Goal: Task Accomplishment & Management: Use online tool/utility

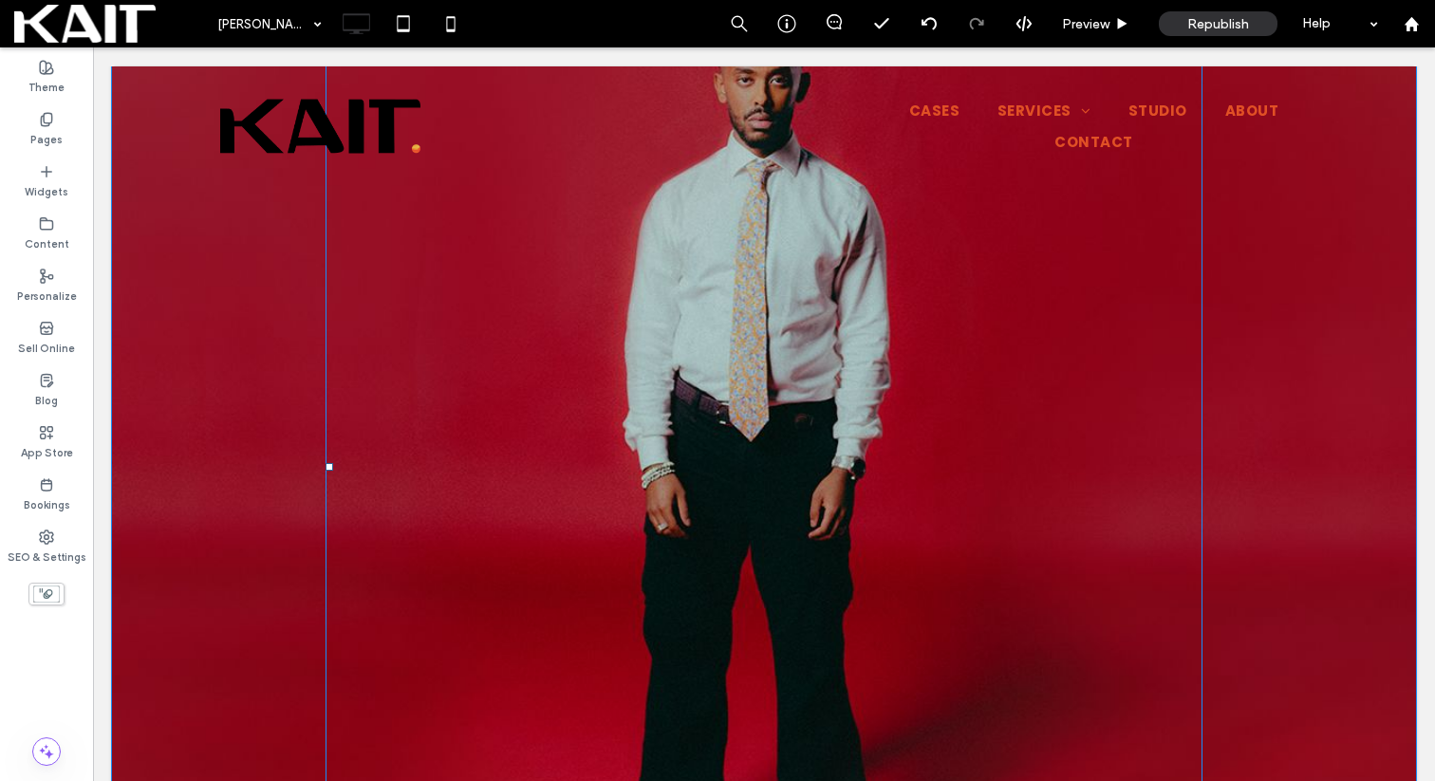
scroll to position [907, 0]
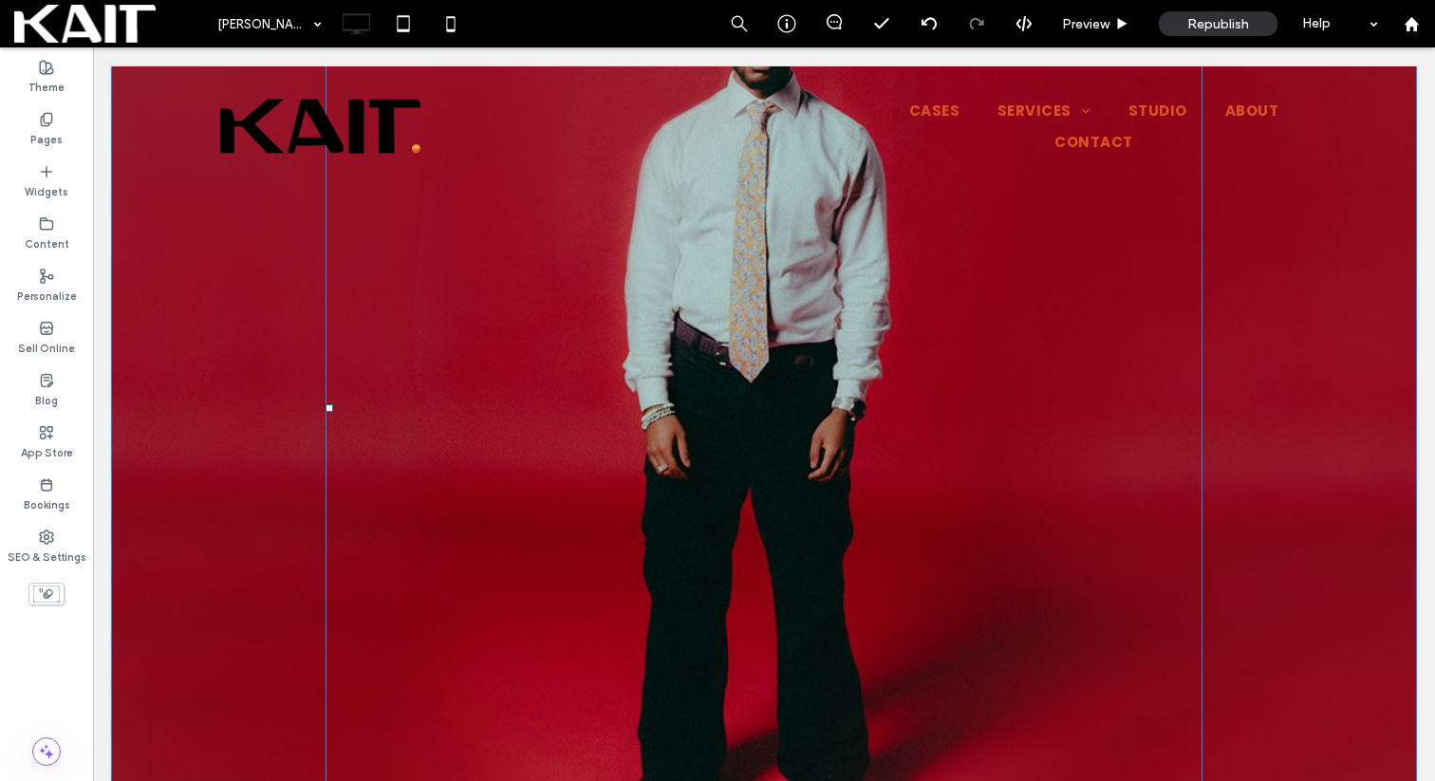
click at [799, 351] on span at bounding box center [763, 409] width 877 height 836
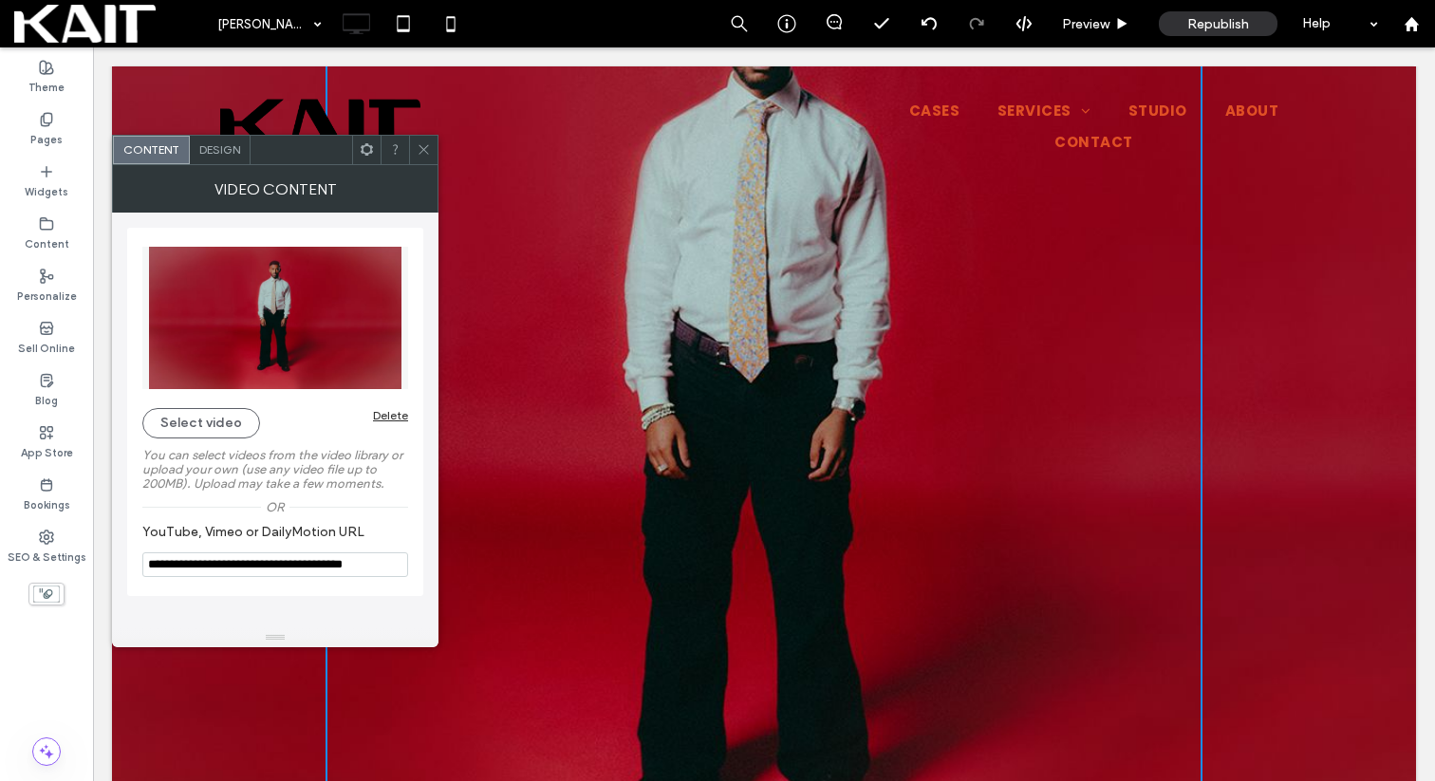
click at [270, 577] on input "**********" at bounding box center [275, 564] width 266 height 25
click at [273, 574] on input "**********" at bounding box center [275, 564] width 266 height 25
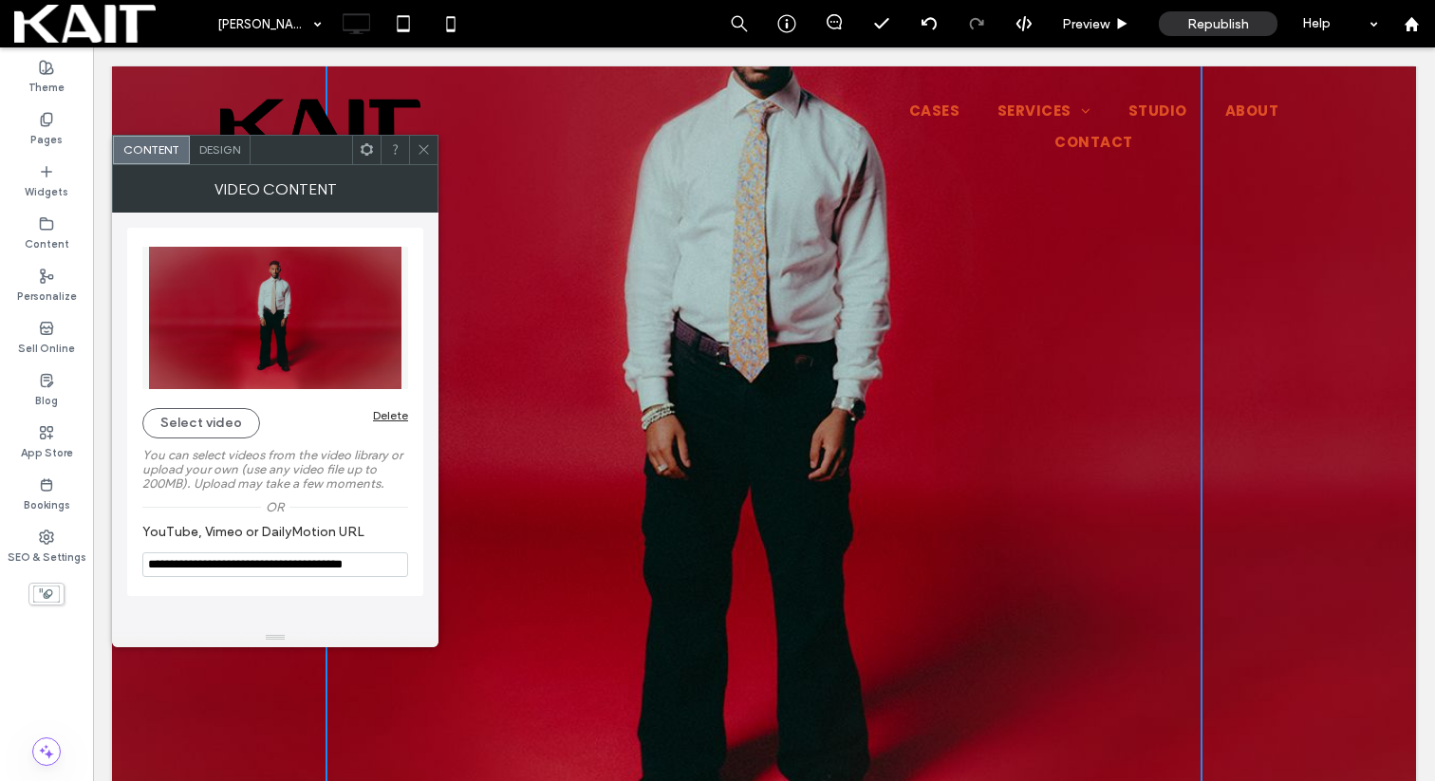
click at [273, 574] on input "**********" at bounding box center [275, 564] width 266 height 25
paste input "YouTube, Vimeo or DailyMotion URL"
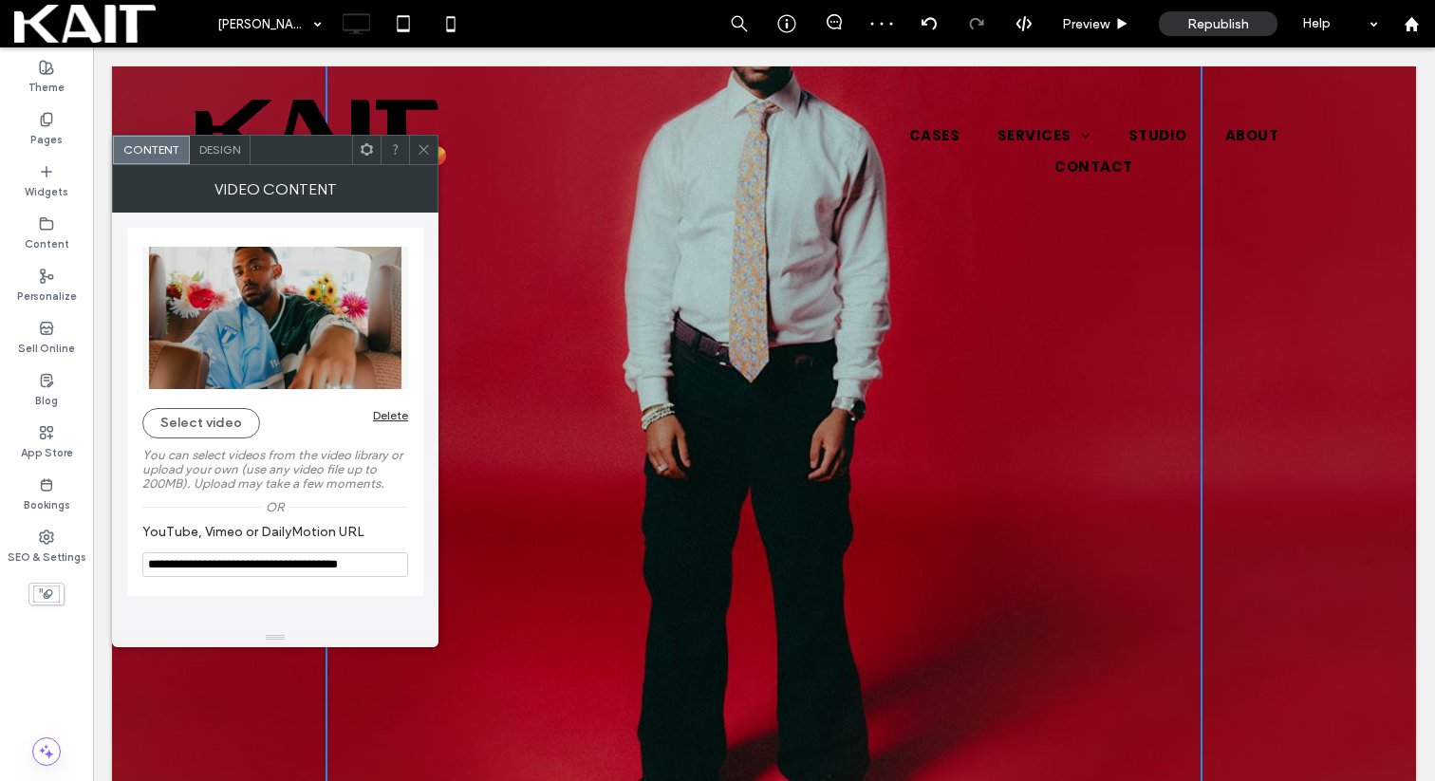
type input "**********"
click at [423, 148] on icon at bounding box center [424, 149] width 14 height 14
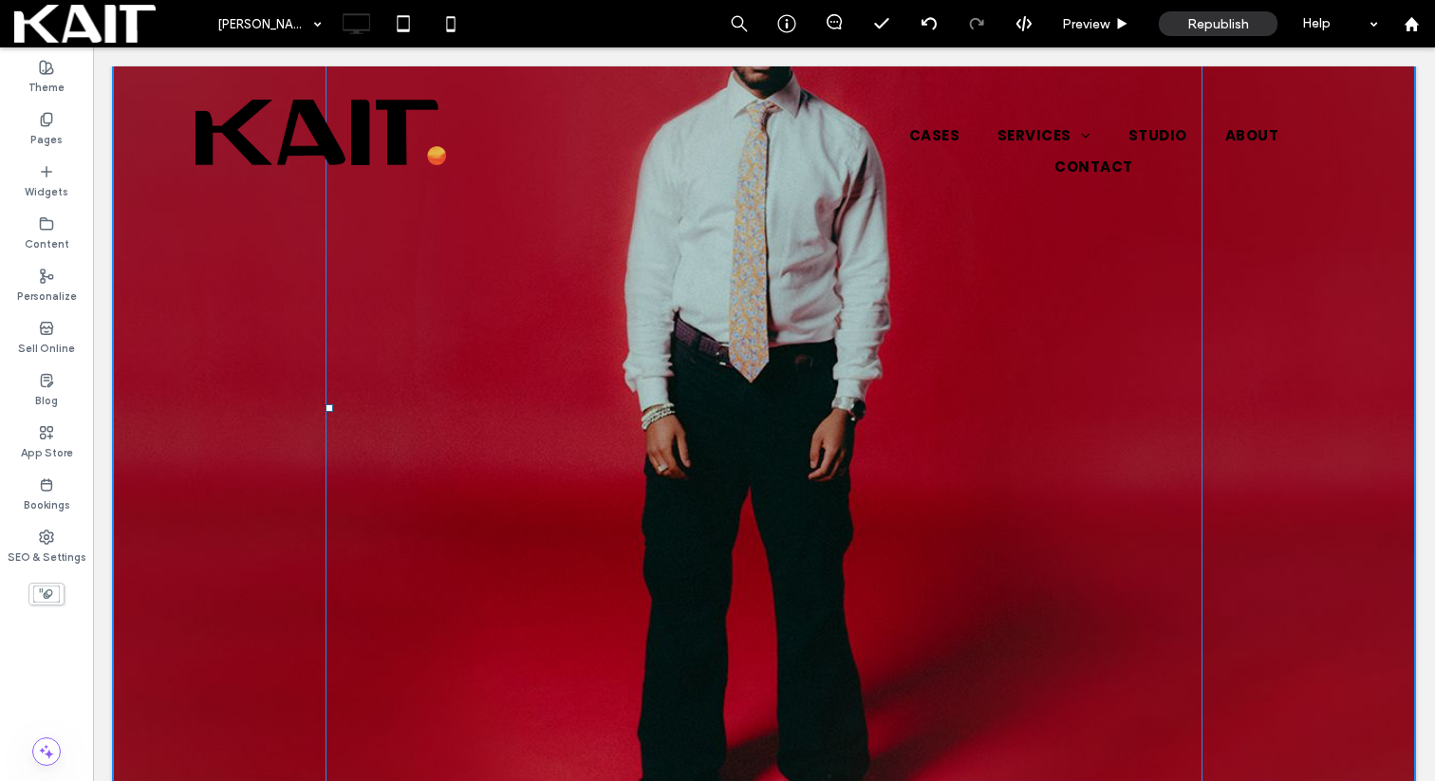
drag, startPoint x: 1190, startPoint y: 699, endPoint x: 1302, endPoint y: 417, distance: 304.1
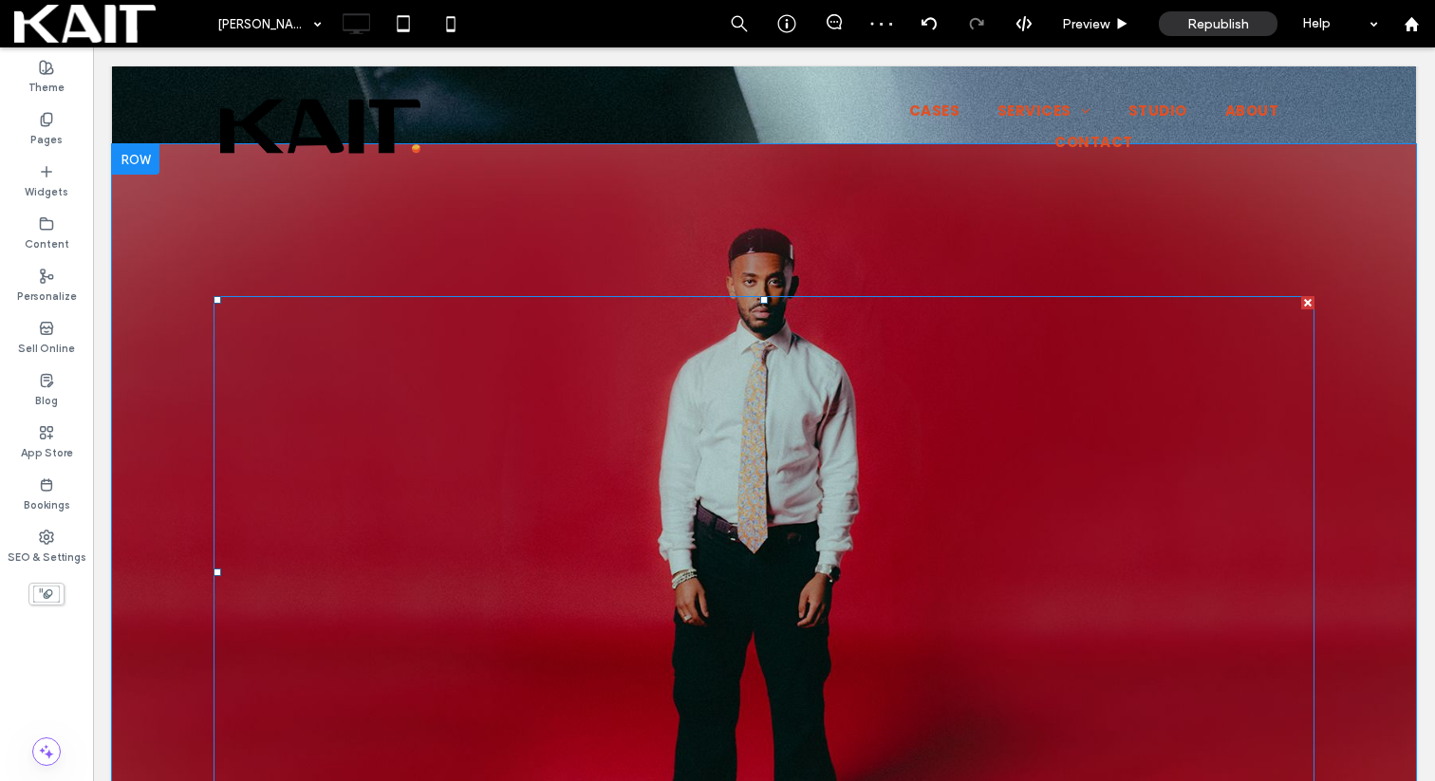
scroll to position [588, 0]
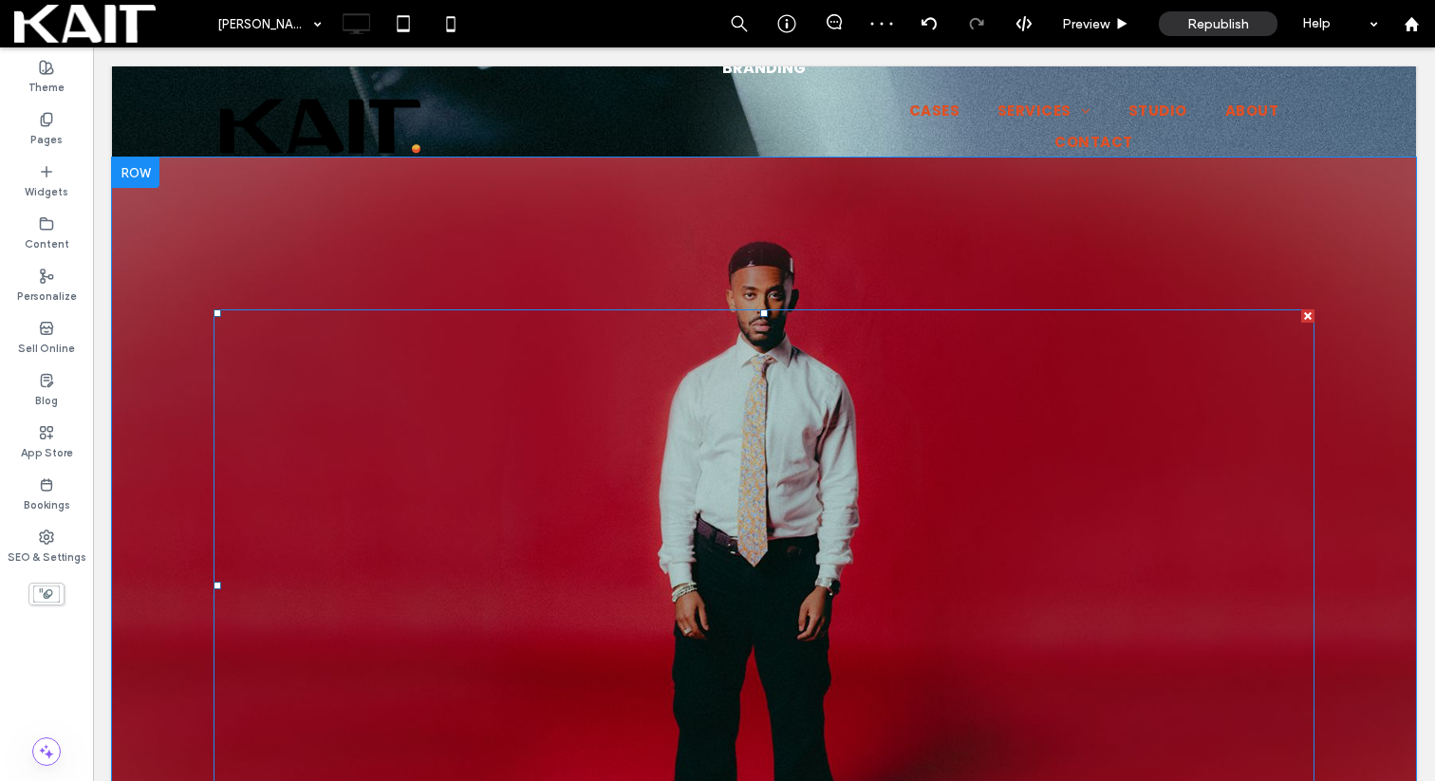
click at [1305, 309] on div at bounding box center [1307, 315] width 13 height 13
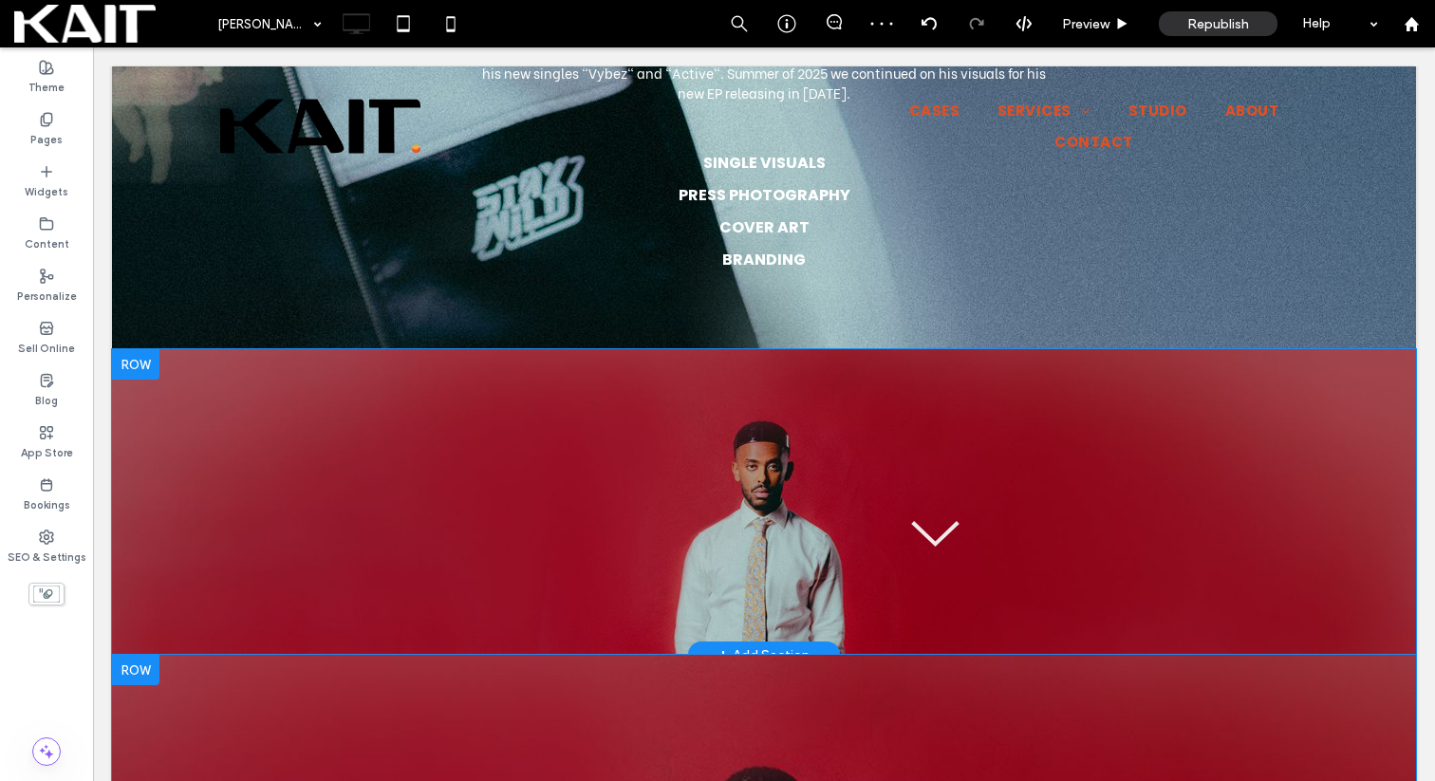
scroll to position [349, 0]
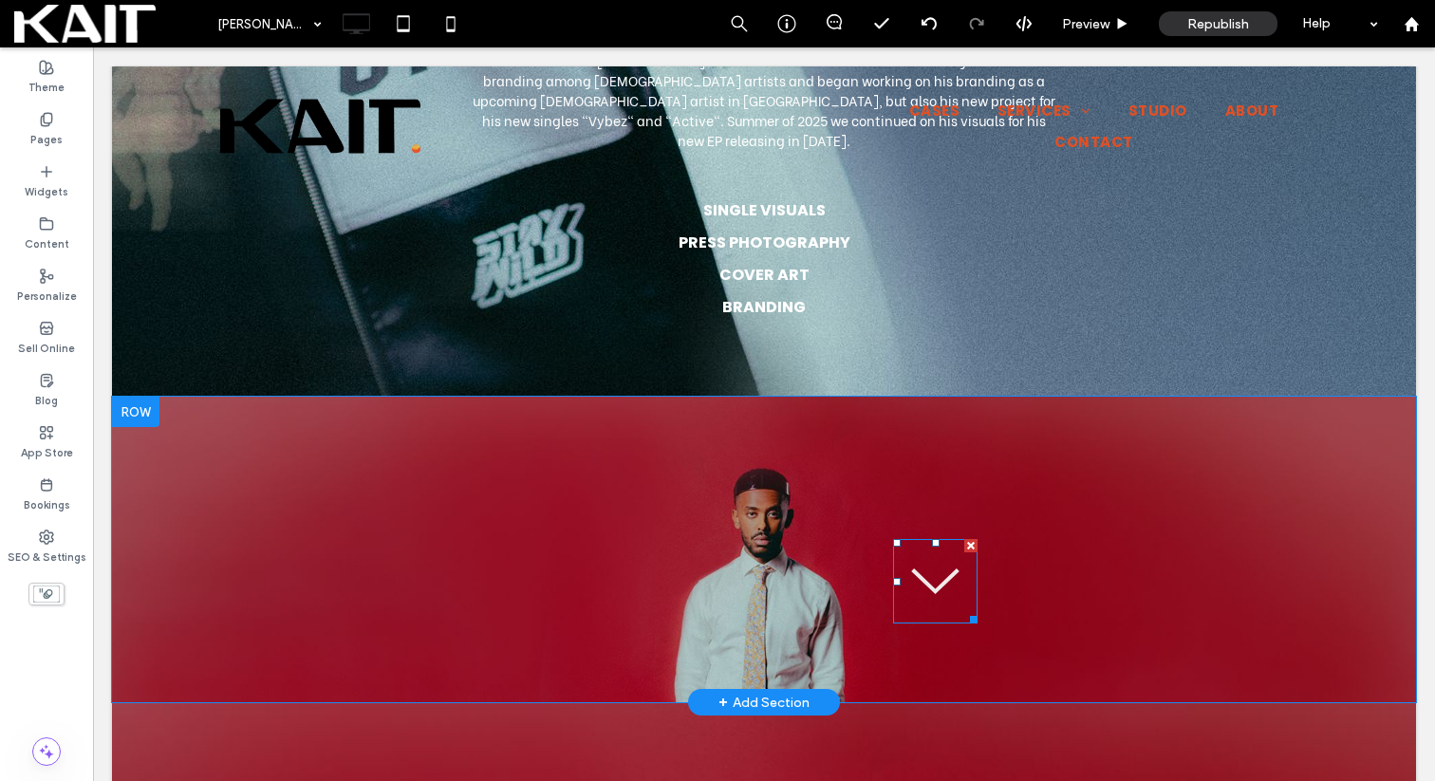
click at [970, 539] on div at bounding box center [970, 545] width 13 height 13
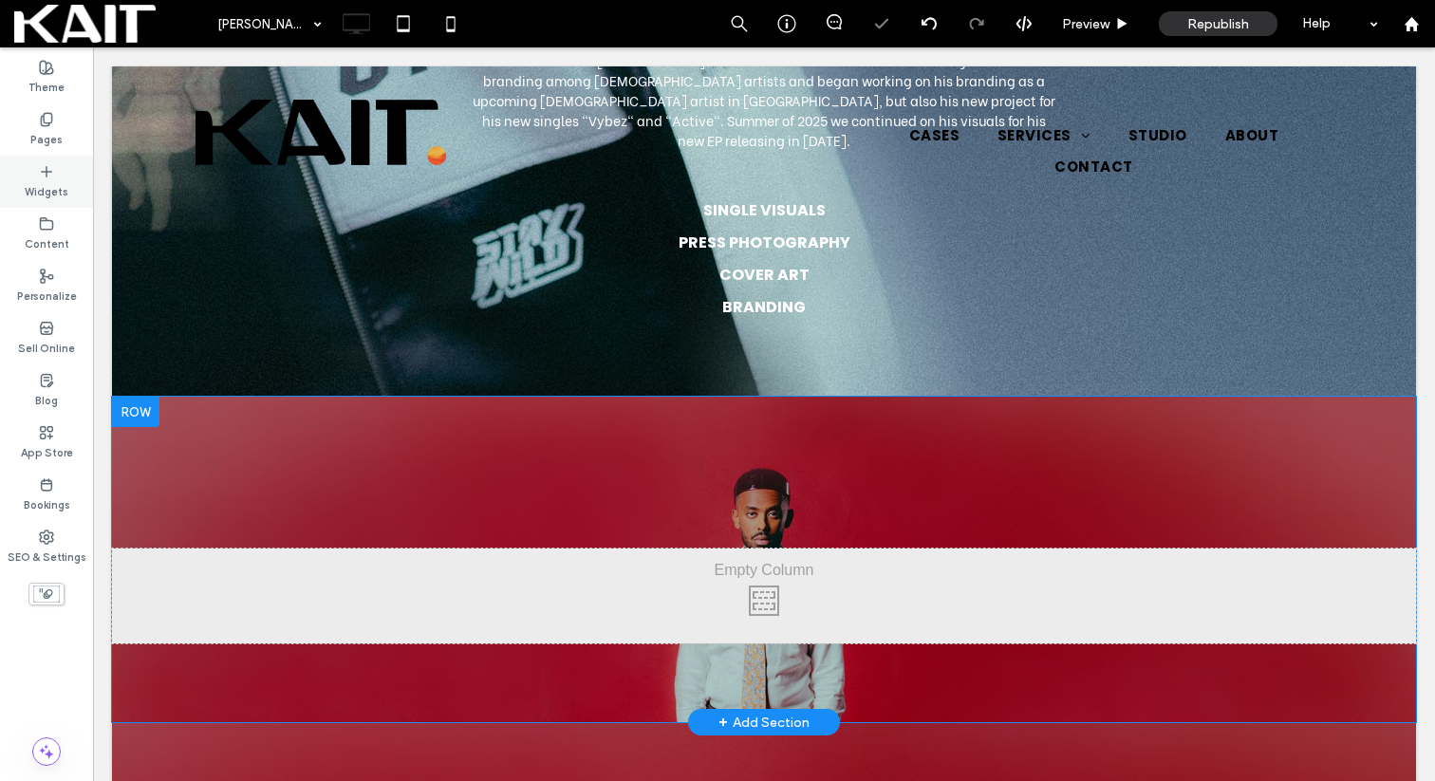
click at [35, 178] on div "Widgets" at bounding box center [46, 182] width 93 height 52
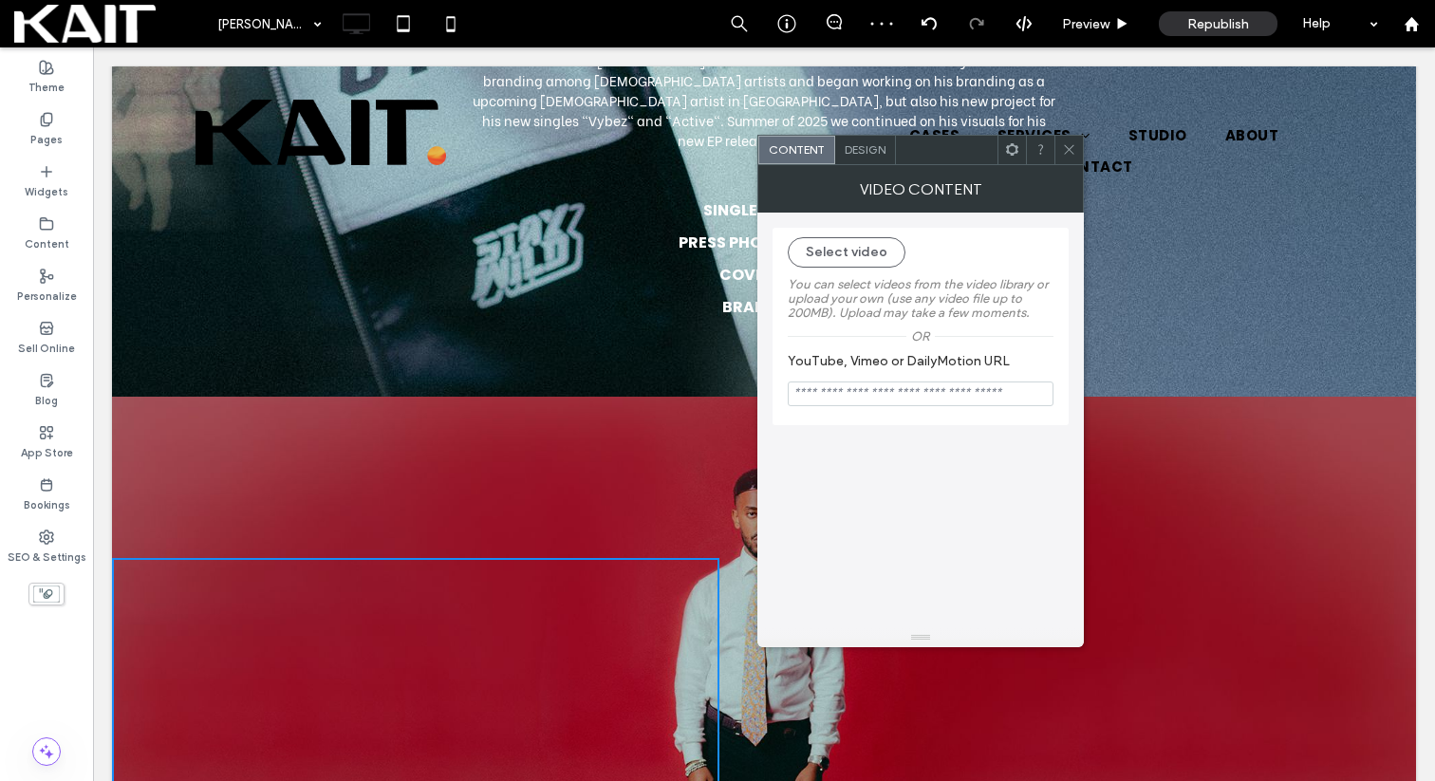
click at [901, 398] on input "YouTube, Vimeo or DailyMotion URL" at bounding box center [920, 393] width 266 height 25
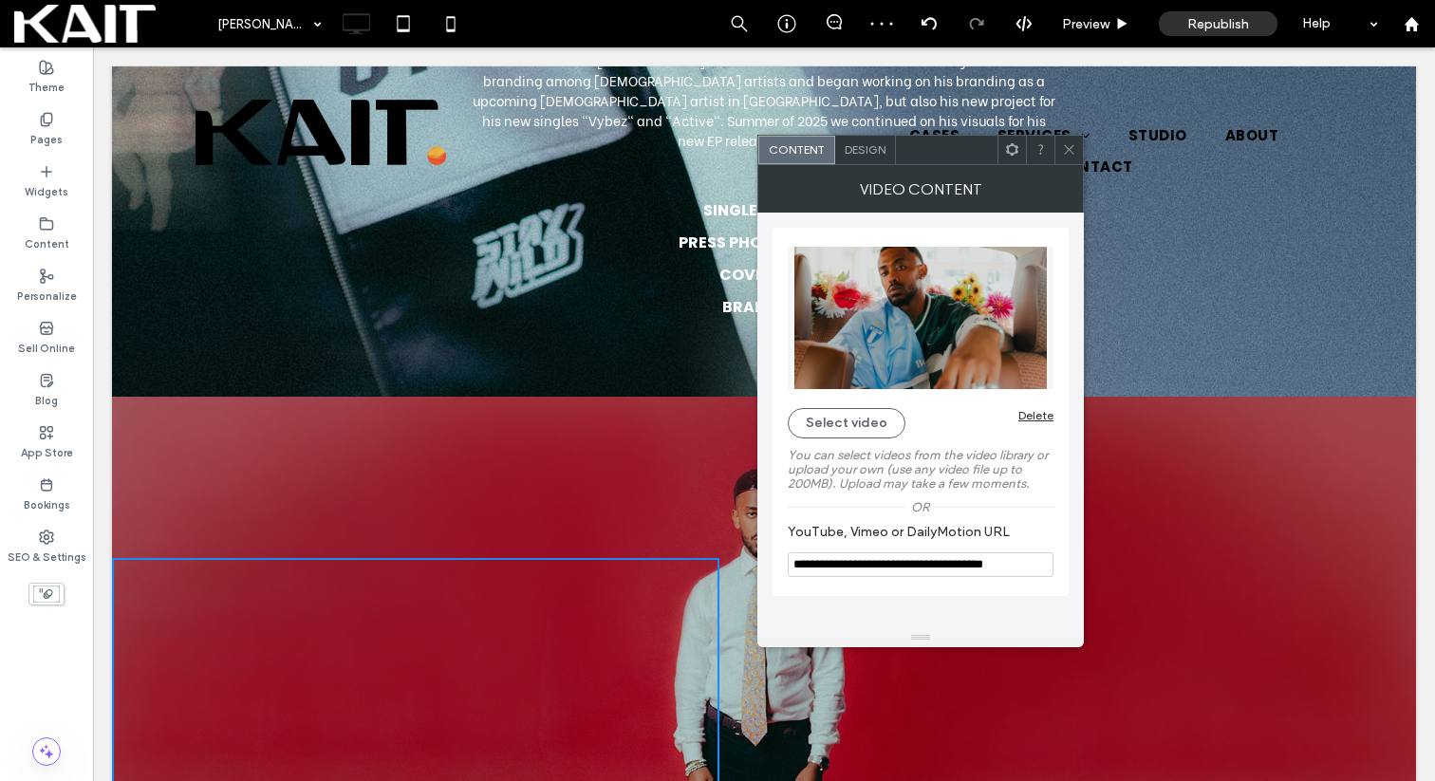
click at [1067, 142] on icon at bounding box center [1069, 149] width 14 height 14
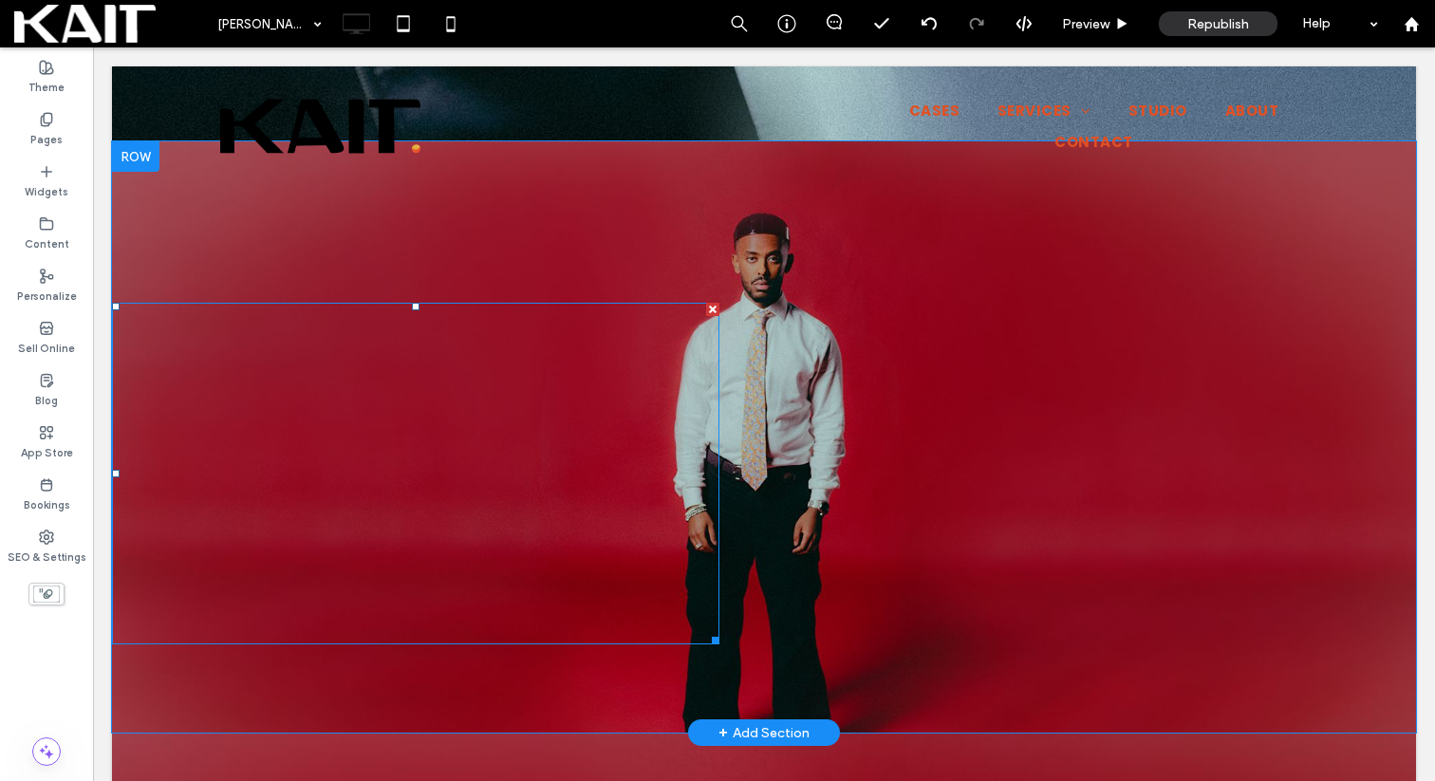
scroll to position [574, 0]
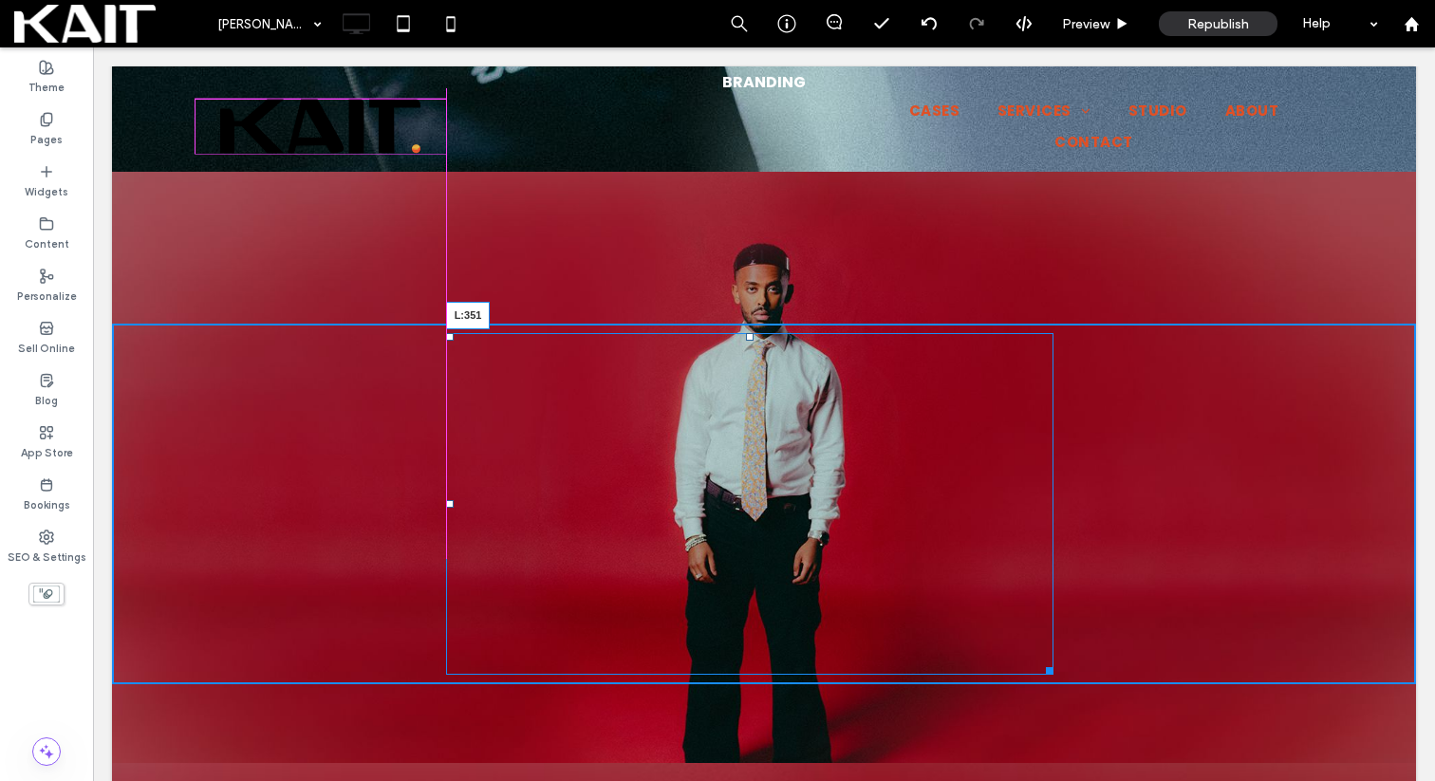
drag, startPoint x: 117, startPoint y: 386, endPoint x: 447, endPoint y: 371, distance: 330.5
click at [447, 371] on div "L:351" at bounding box center [749, 504] width 607 height 342
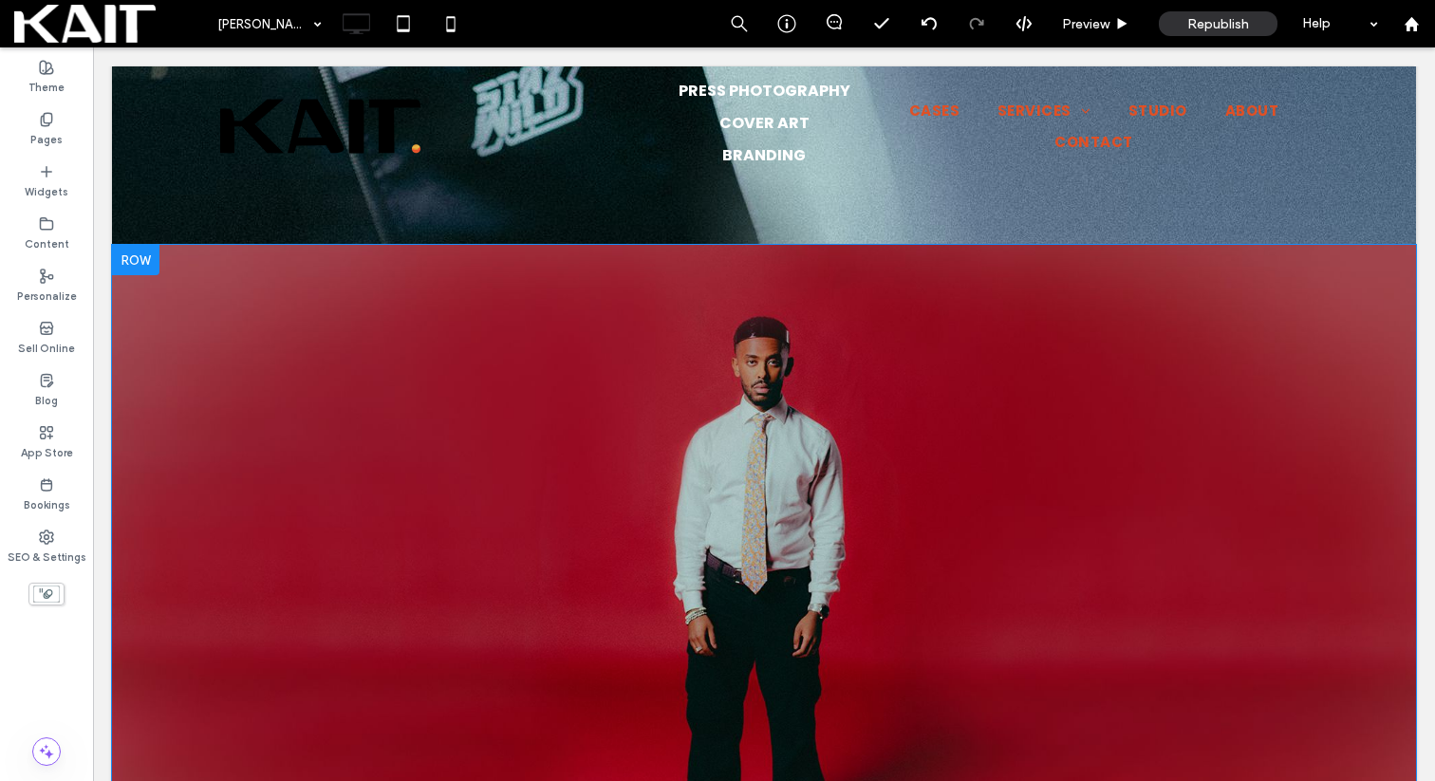
scroll to position [506, 0]
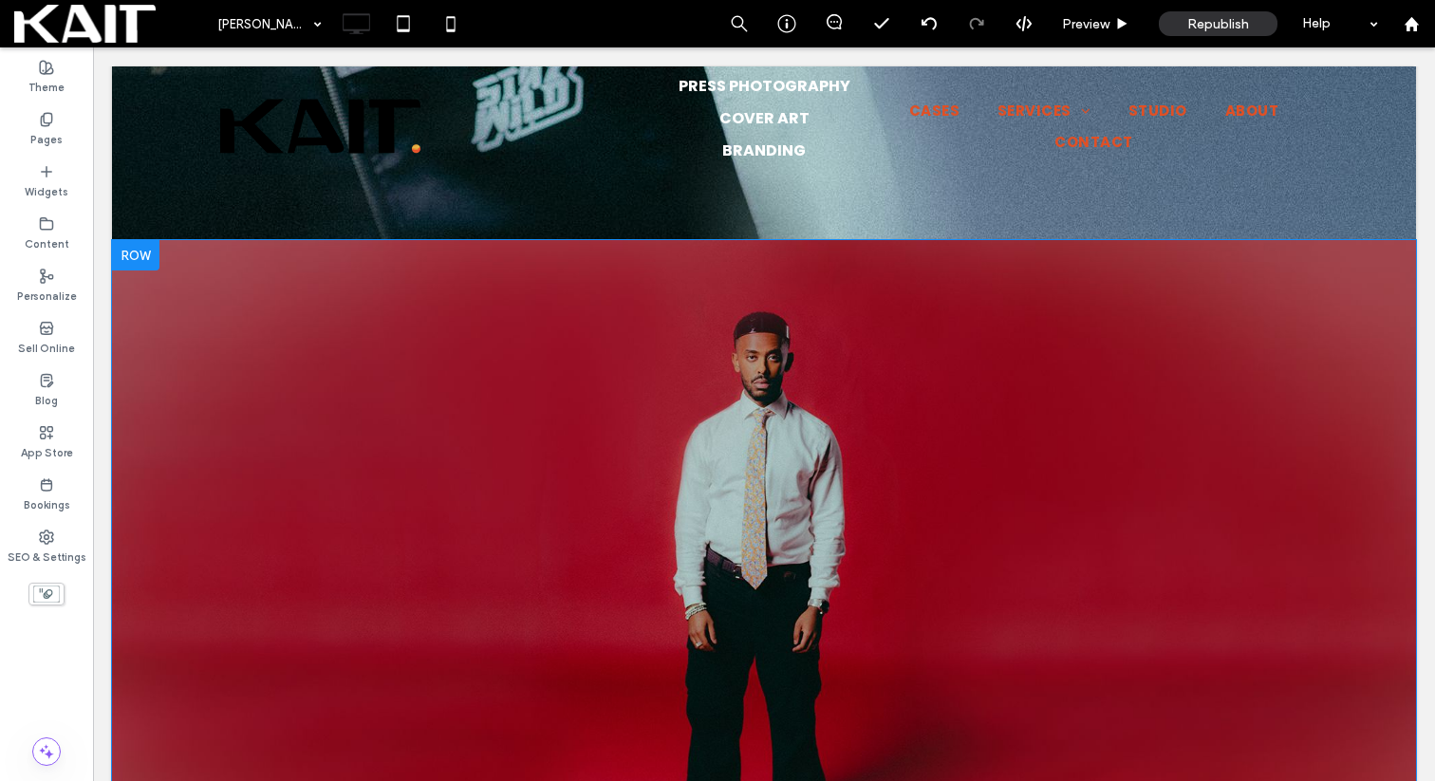
click at [229, 392] on div "Click To Paste Click To Paste" at bounding box center [764, 572] width 1304 height 361
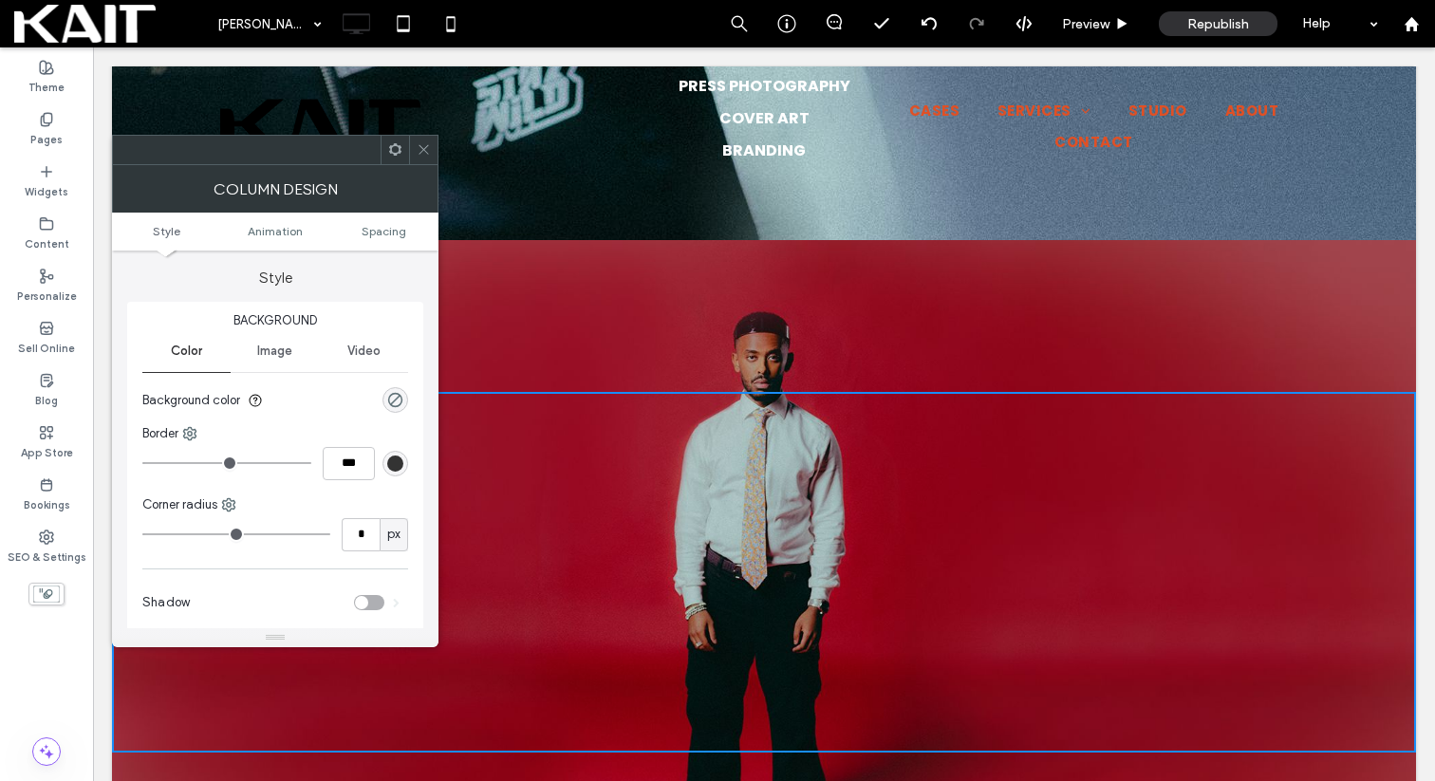
click at [431, 136] on div at bounding box center [423, 150] width 28 height 28
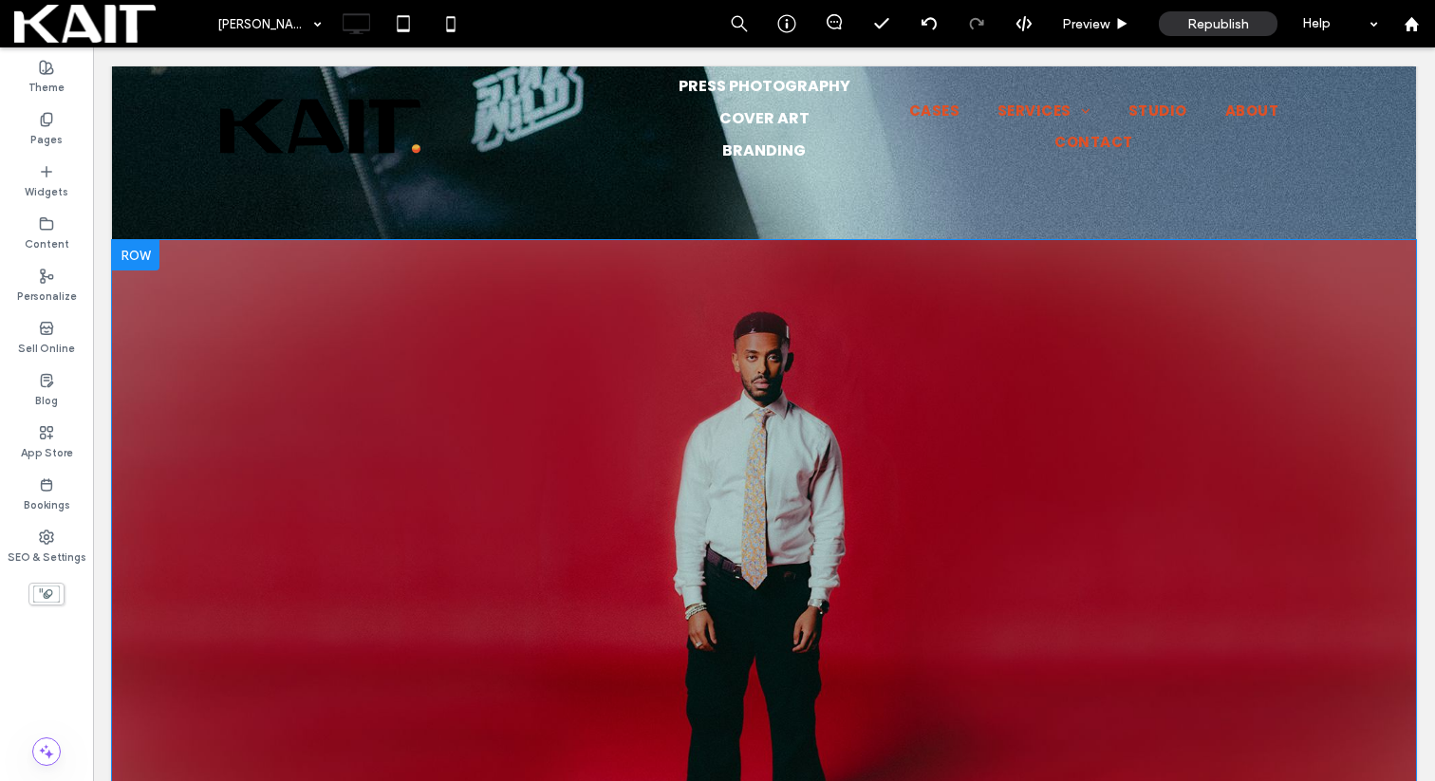
click at [242, 240] on div "Click To Paste Click To Paste Row + Add Section" at bounding box center [764, 535] width 1304 height 591
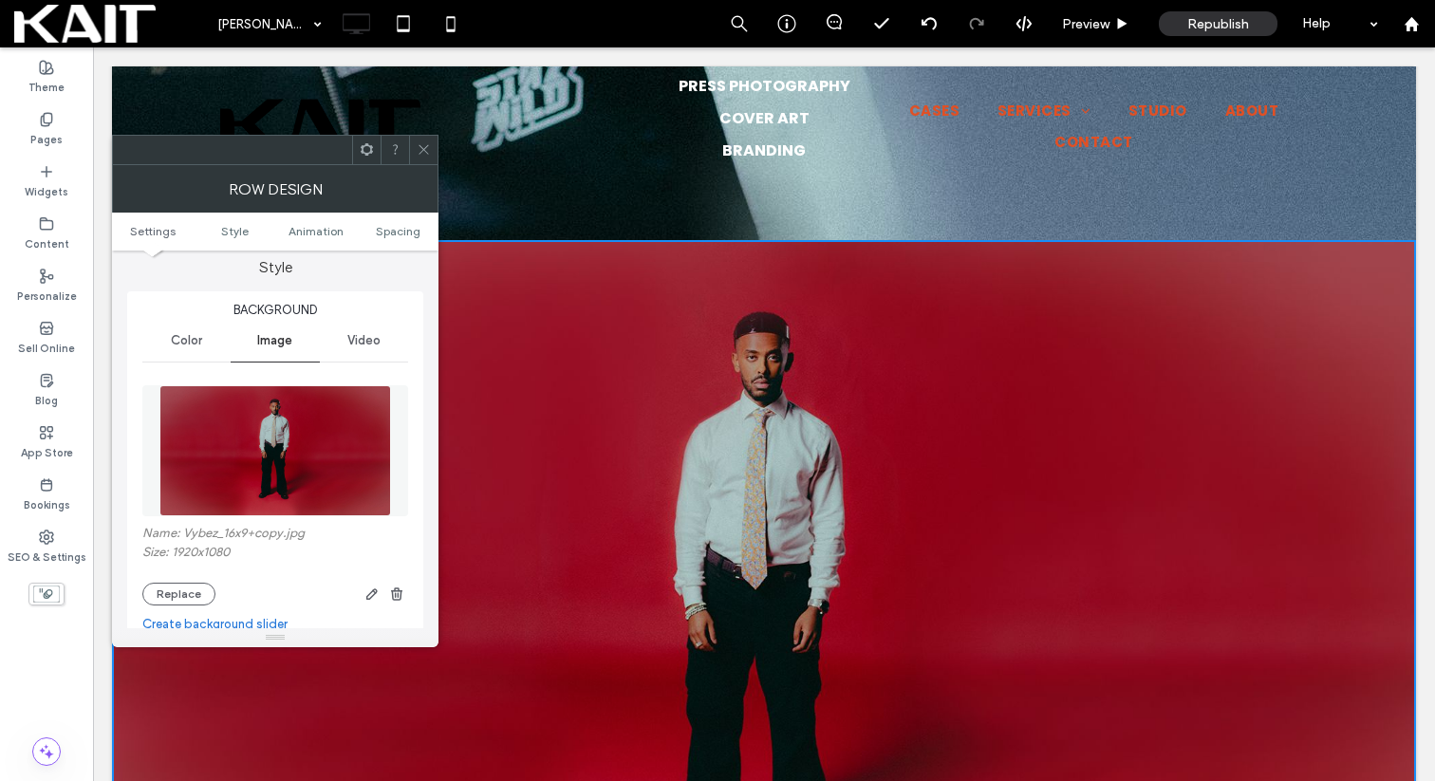
scroll to position [175, 0]
click at [286, 402] on img at bounding box center [274, 448] width 231 height 131
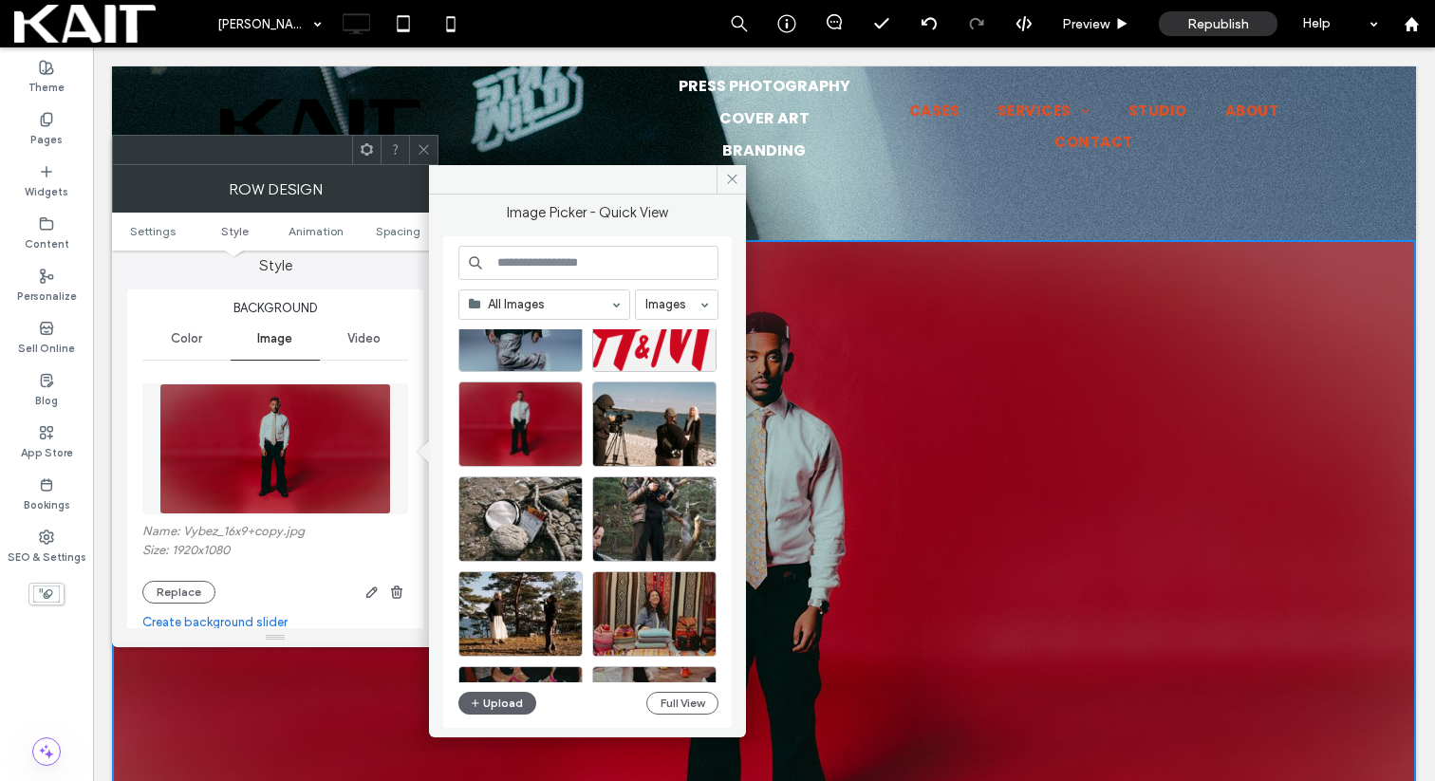
scroll to position [1495, 0]
click at [732, 172] on icon at bounding box center [732, 179] width 14 height 14
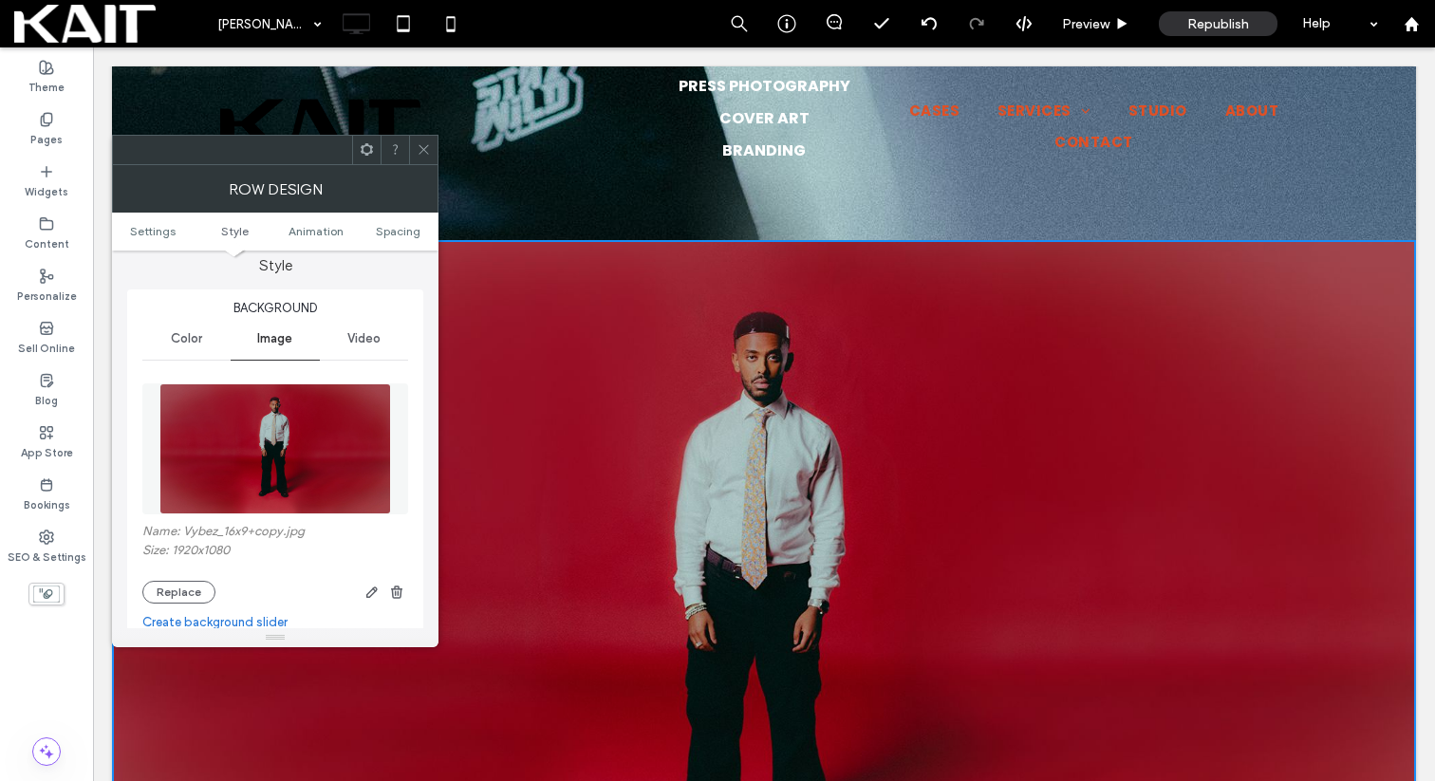
click at [255, 427] on img at bounding box center [274, 448] width 231 height 131
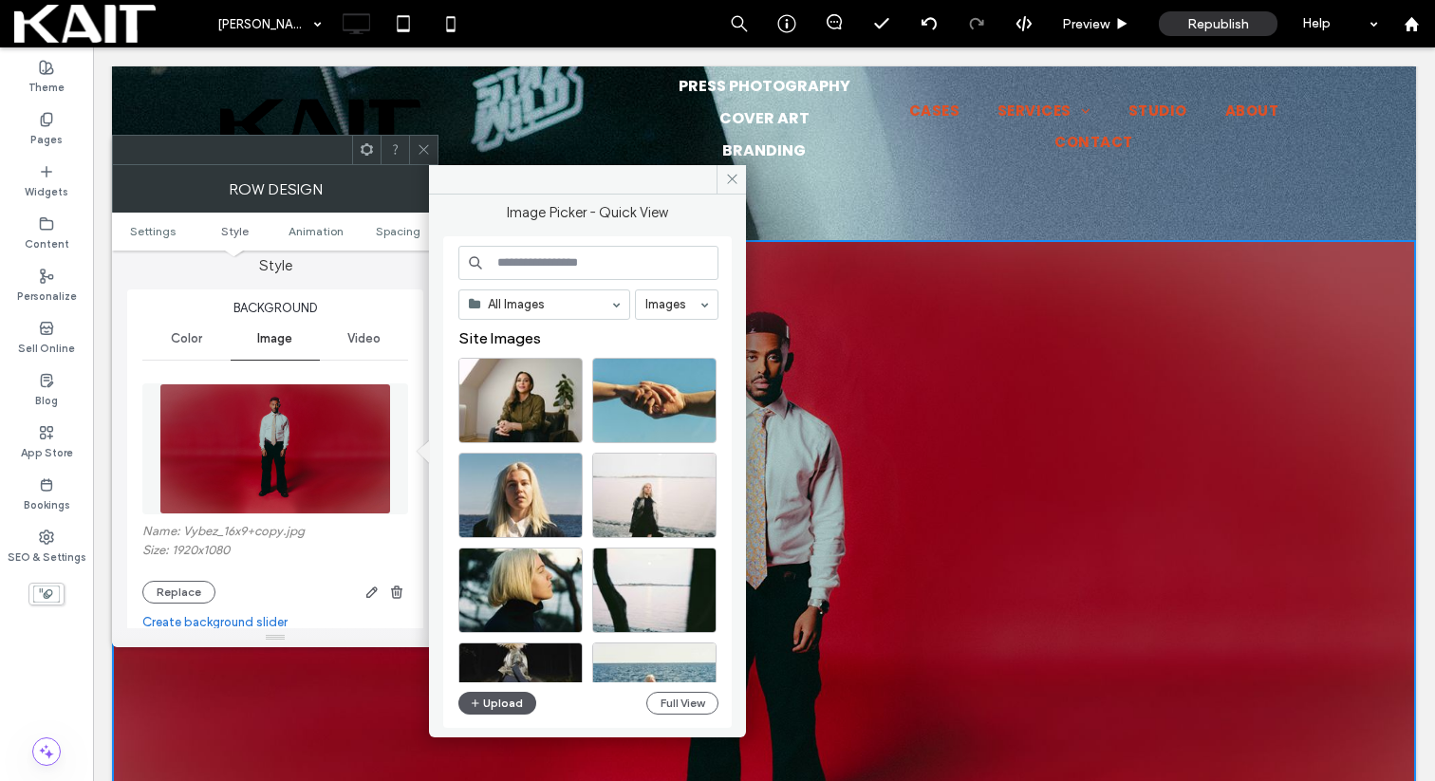
click at [491, 700] on button "Upload" at bounding box center [497, 703] width 78 height 23
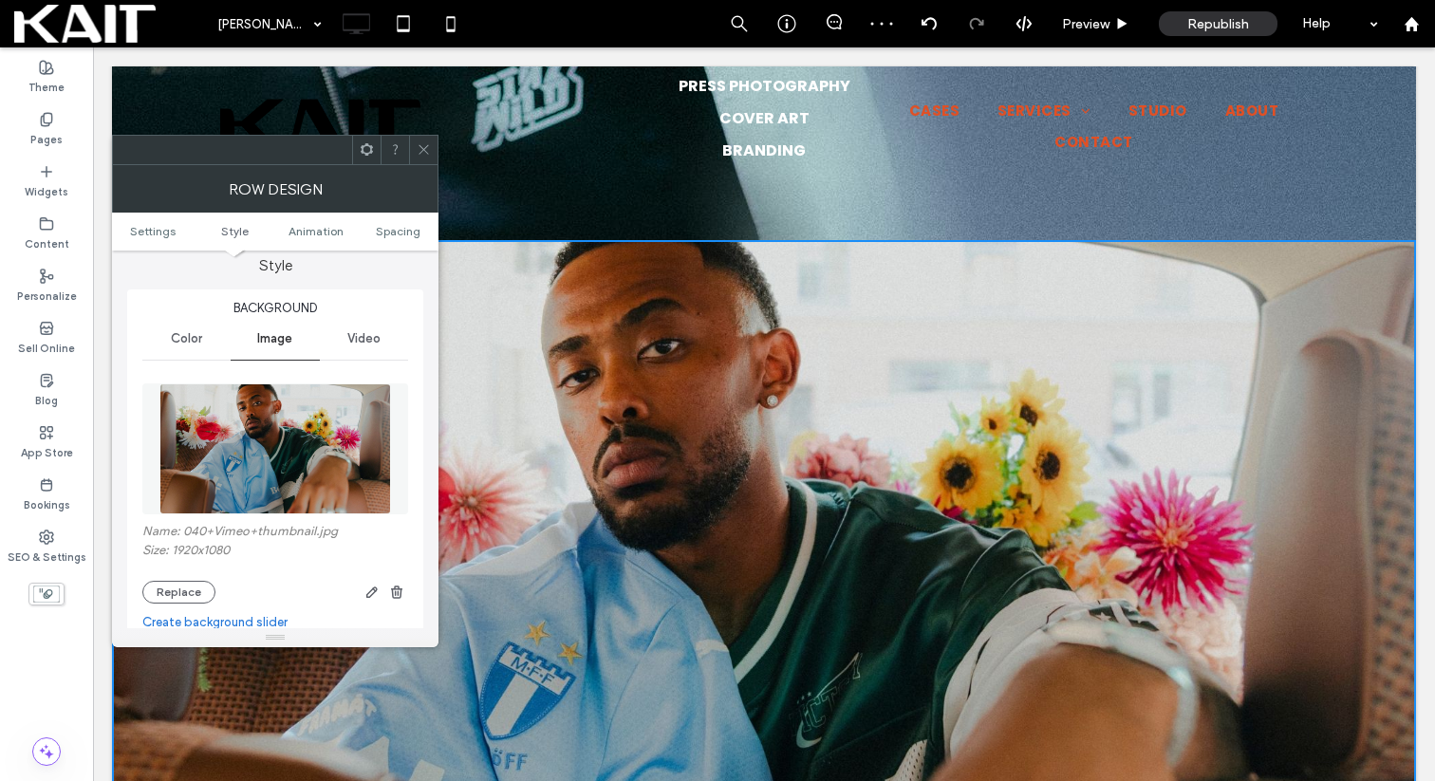
click at [426, 151] on icon at bounding box center [424, 149] width 14 height 14
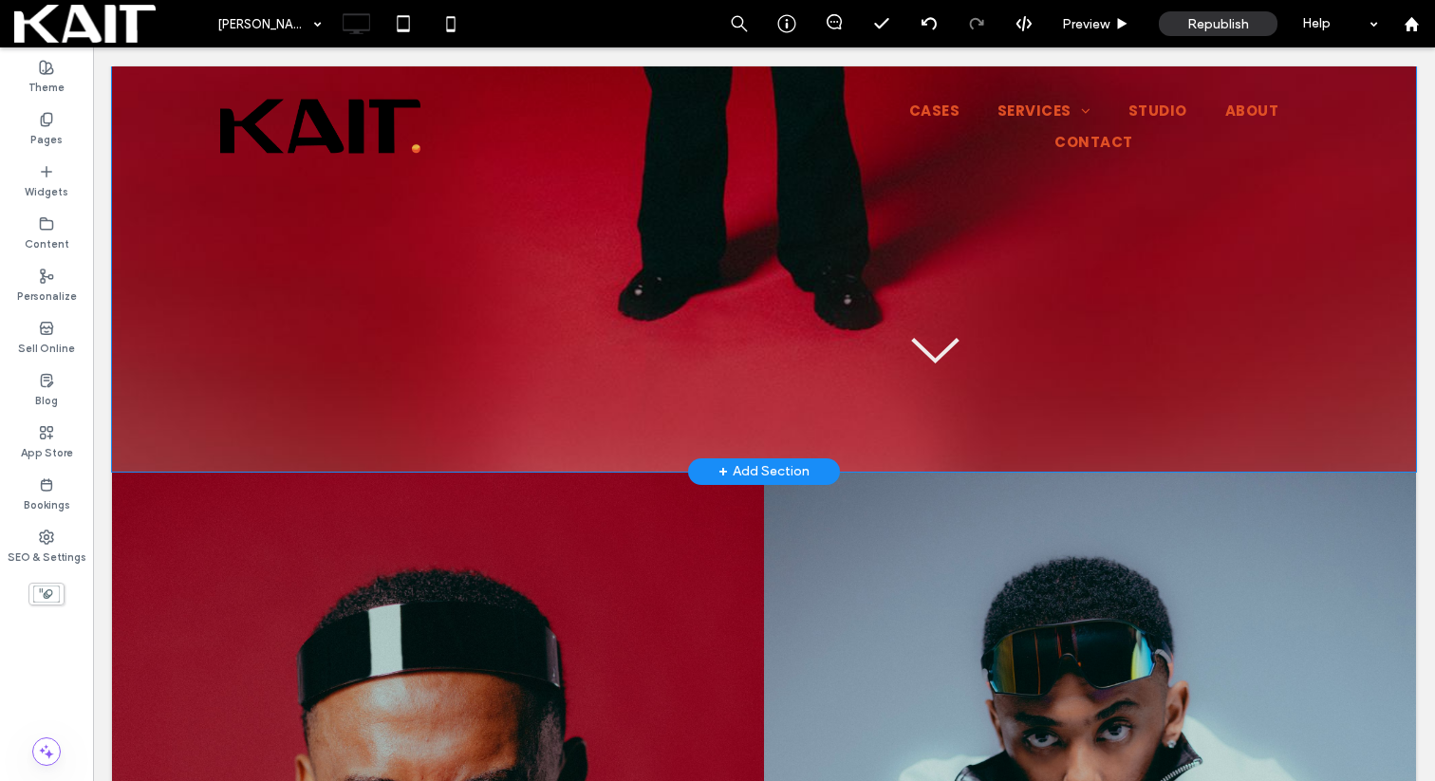
scroll to position [2012, 0]
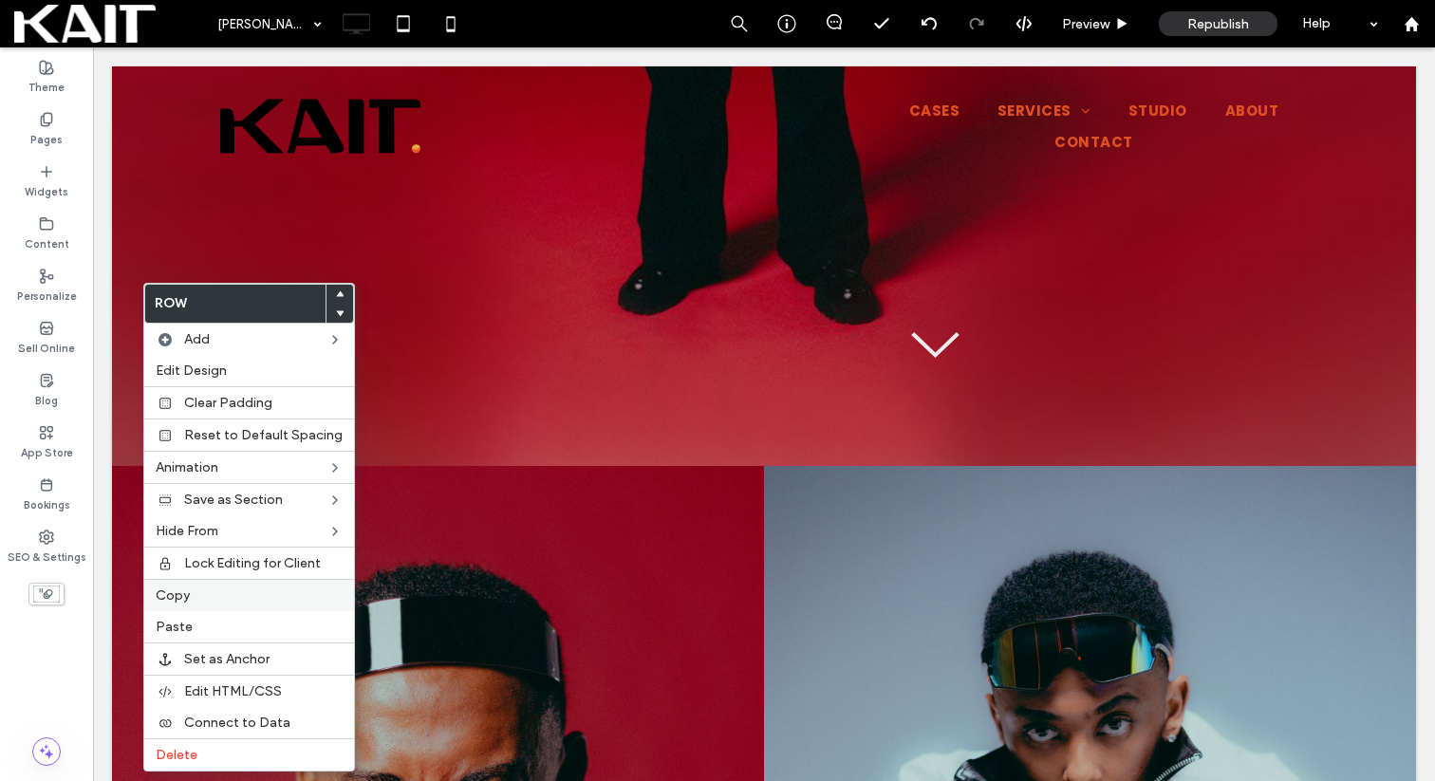
click at [197, 595] on label "Copy" at bounding box center [249, 595] width 187 height 16
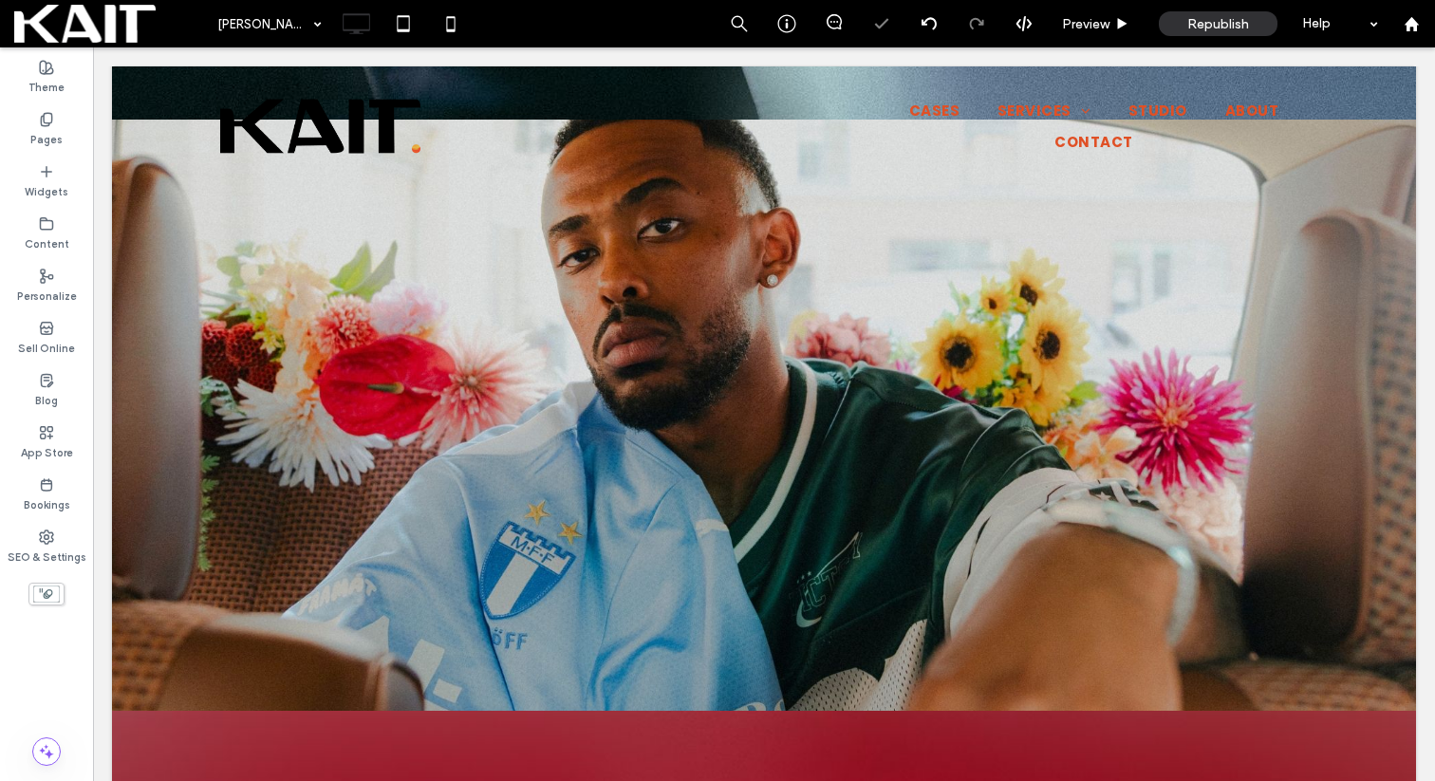
scroll to position [576, 0]
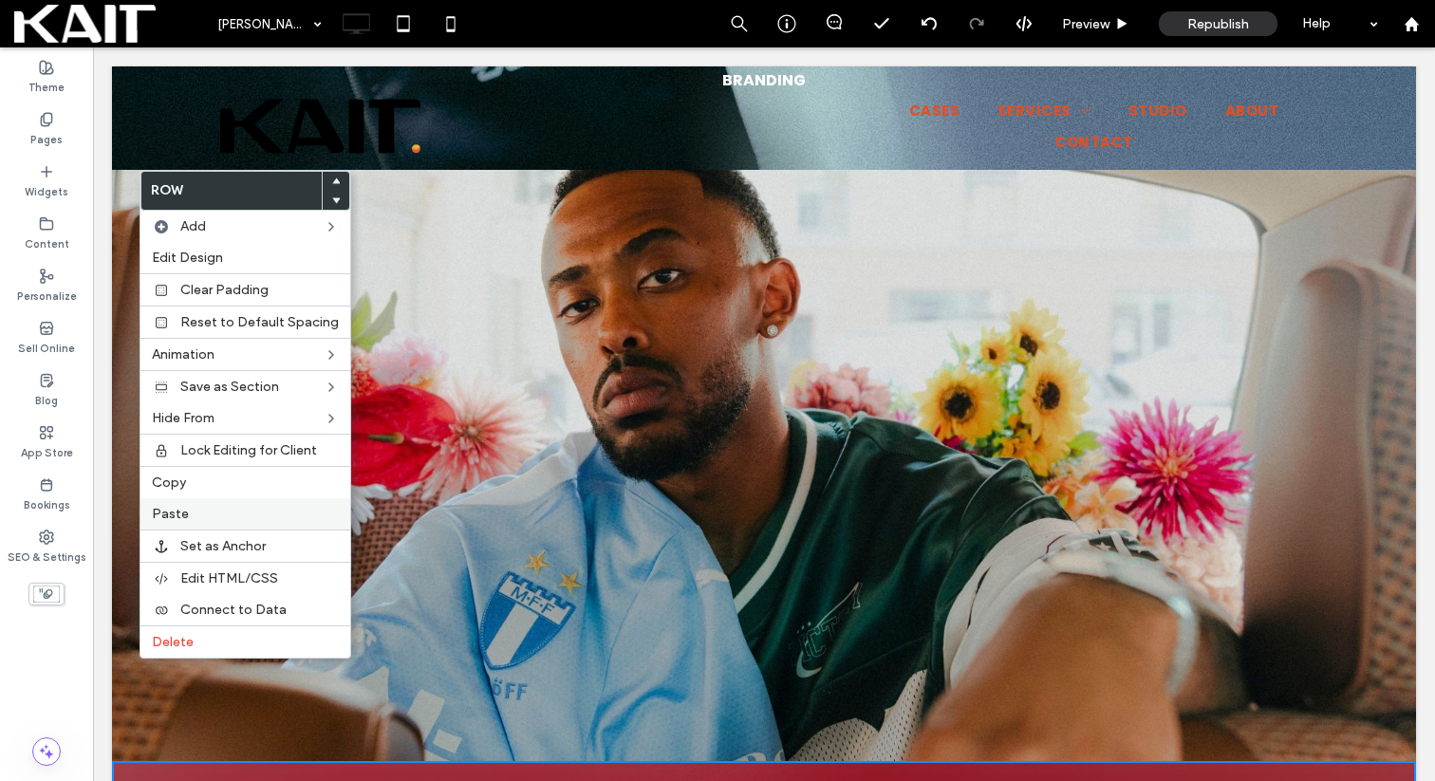
click at [198, 507] on label "Paste" at bounding box center [245, 514] width 187 height 16
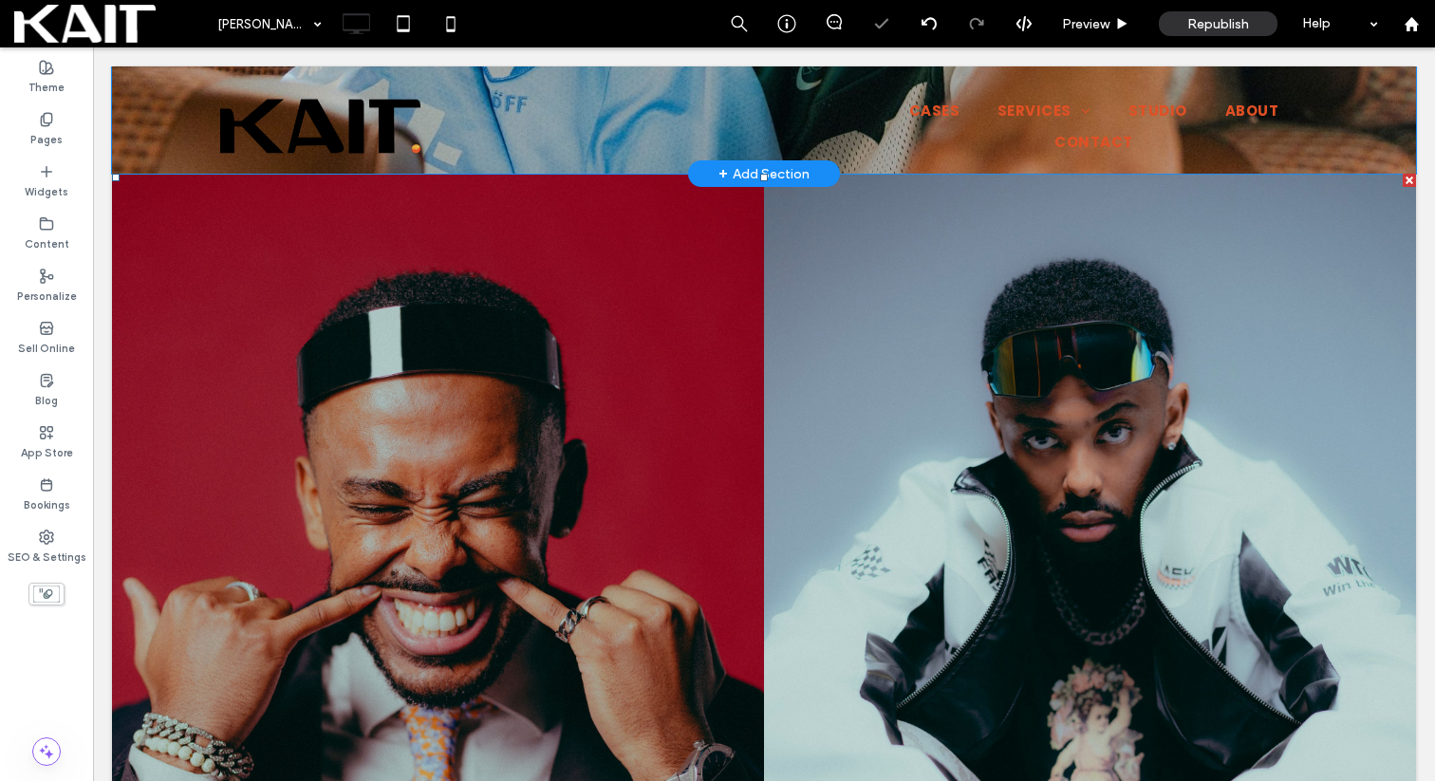
scroll to position [1169, 0]
